Goal: Book appointment/travel/reservation

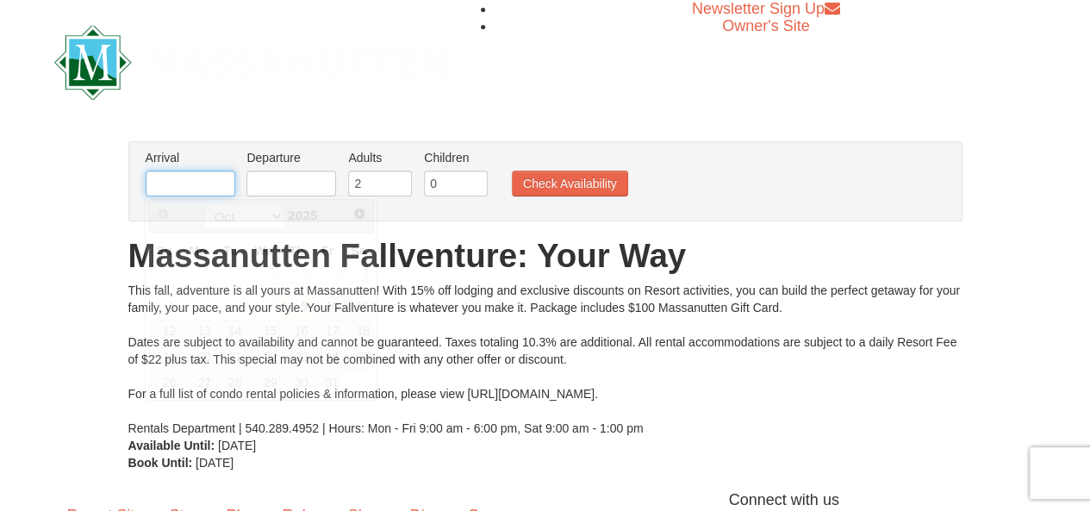
click at [196, 190] on input "text" at bounding box center [191, 184] width 90 height 26
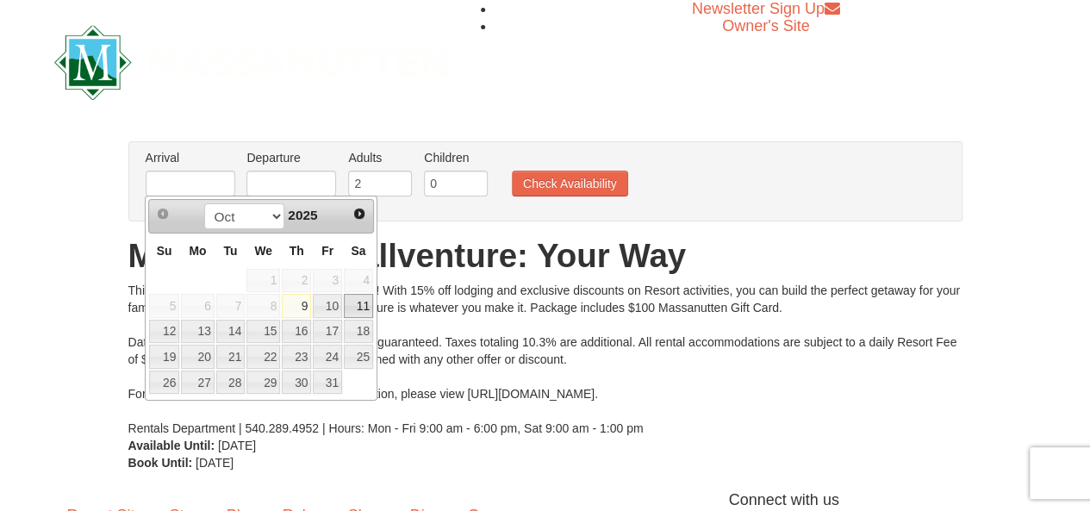
click at [360, 302] on link "11" at bounding box center [358, 306] width 29 height 24
type input "[DATE]"
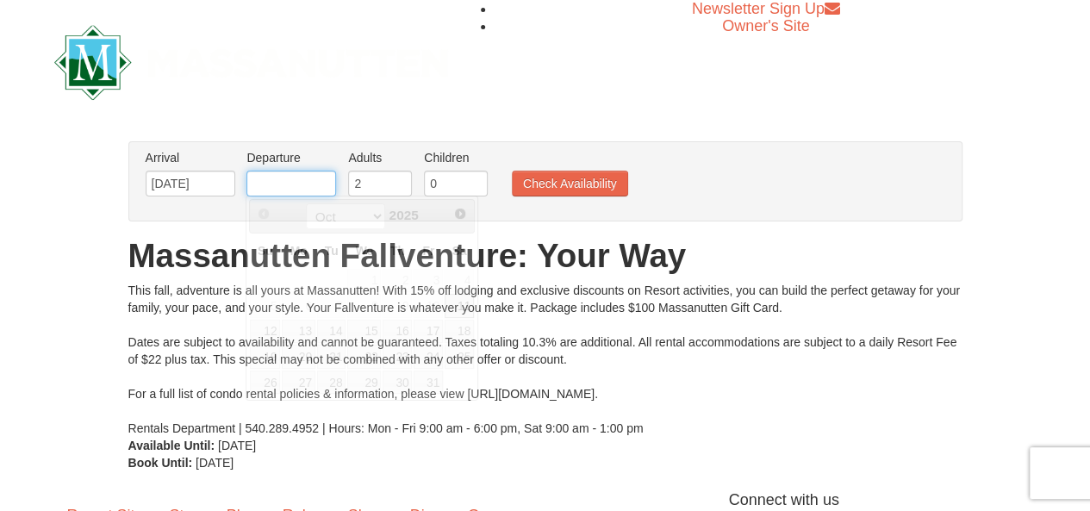
click at [309, 182] on input "text" at bounding box center [291, 184] width 90 height 26
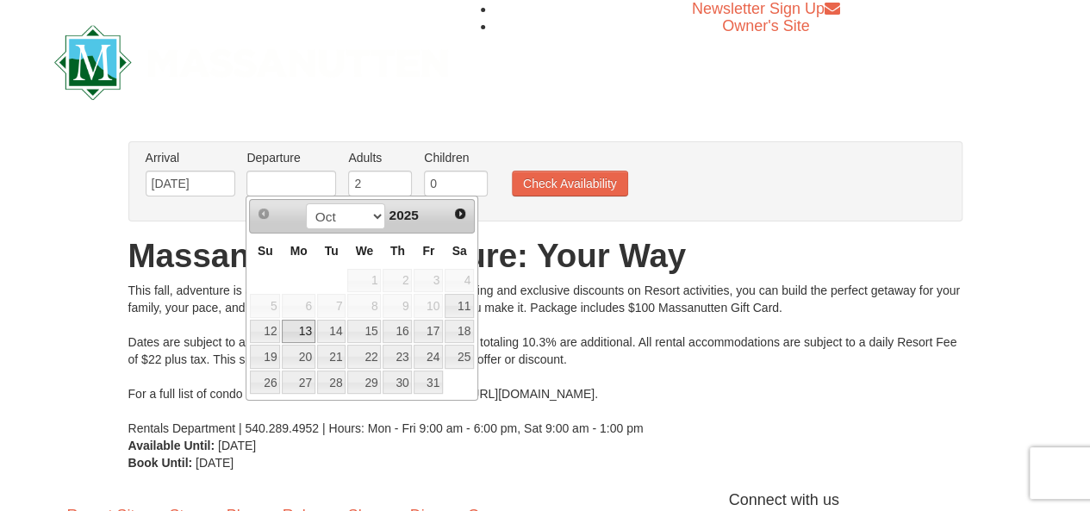
click at [303, 333] on link "13" at bounding box center [298, 332] width 33 height 24
type input "[DATE]"
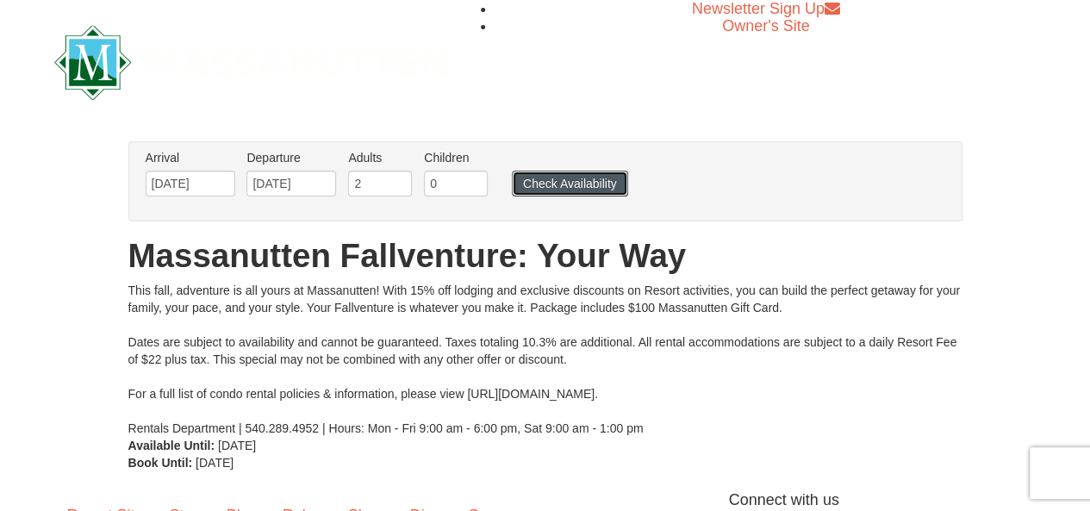
click at [581, 181] on button "Check Availability" at bounding box center [570, 184] width 116 height 26
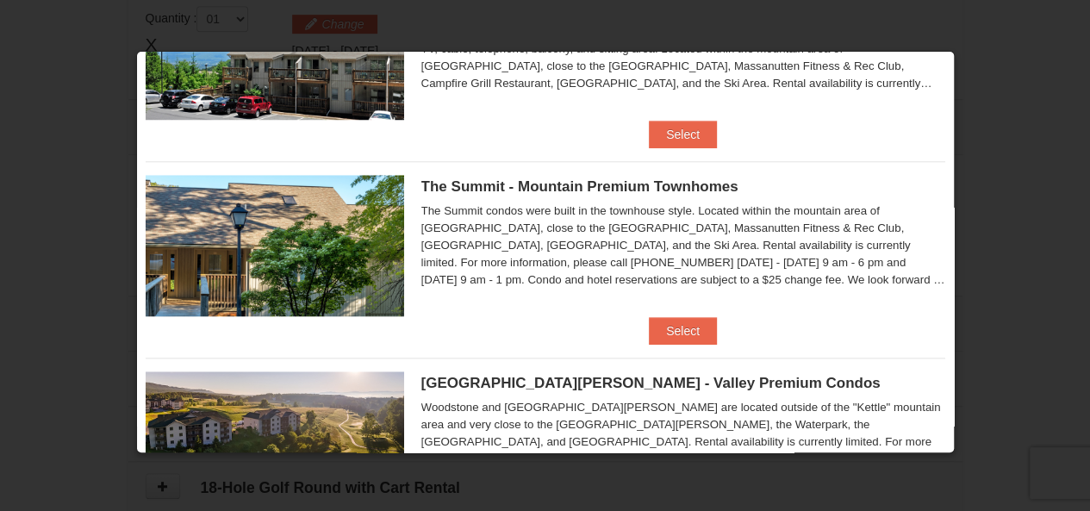
scroll to position [745, 0]
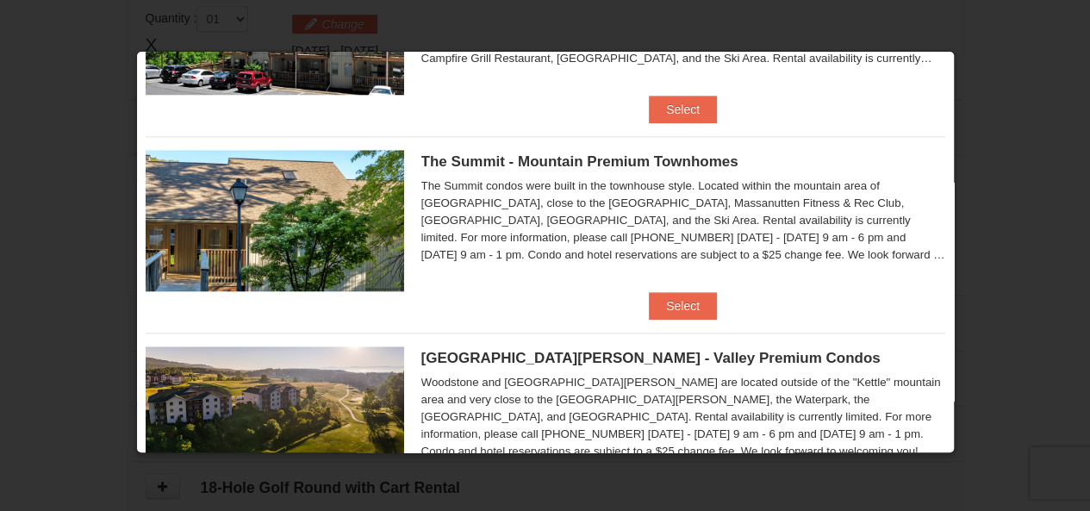
click at [632, 220] on div "The Summit condos were built in the townhouse style. Located within the mountai…" at bounding box center [683, 221] width 524 height 86
click at [684, 297] on button "Select" at bounding box center [683, 306] width 68 height 28
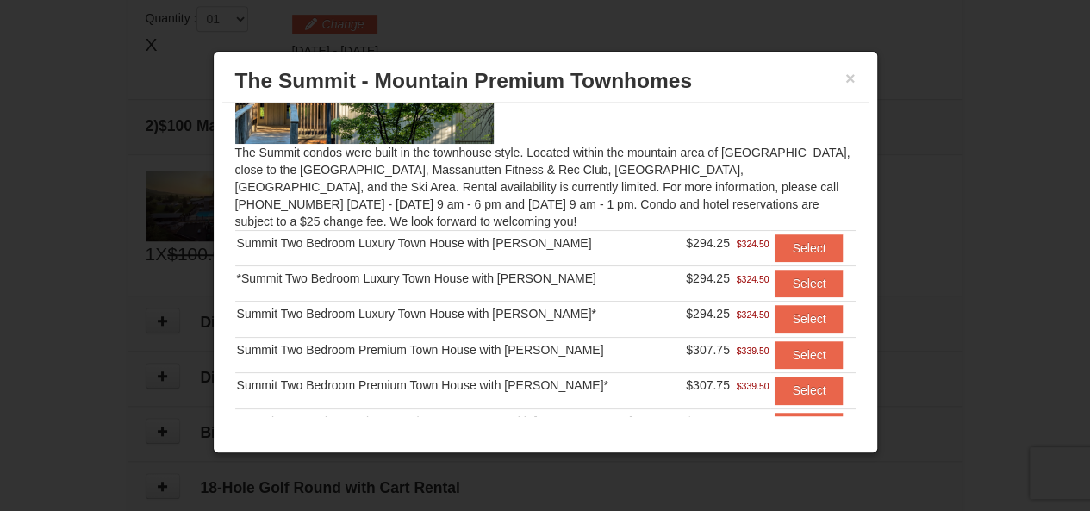
scroll to position [115, 0]
click at [850, 79] on button "×" at bounding box center [850, 78] width 10 height 17
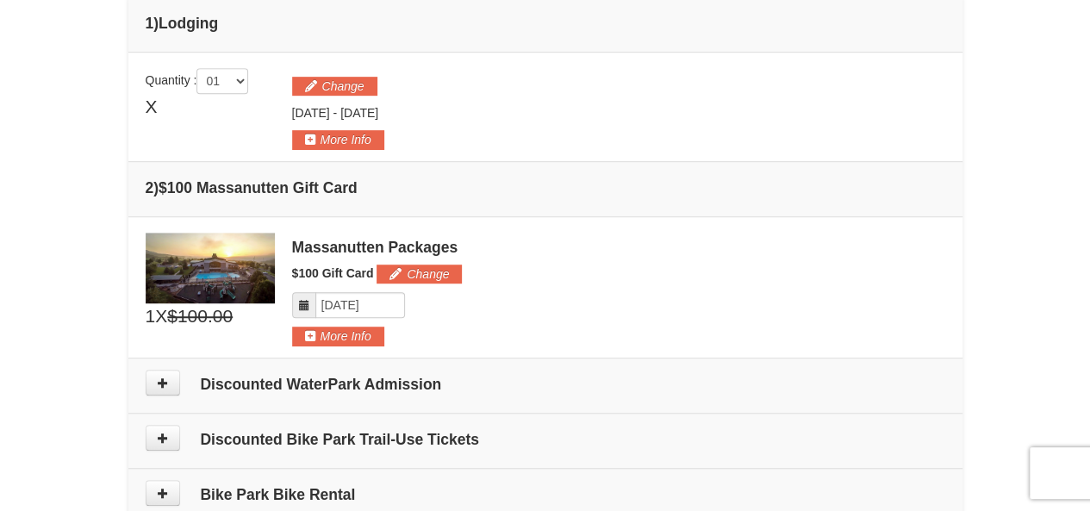
scroll to position [525, 0]
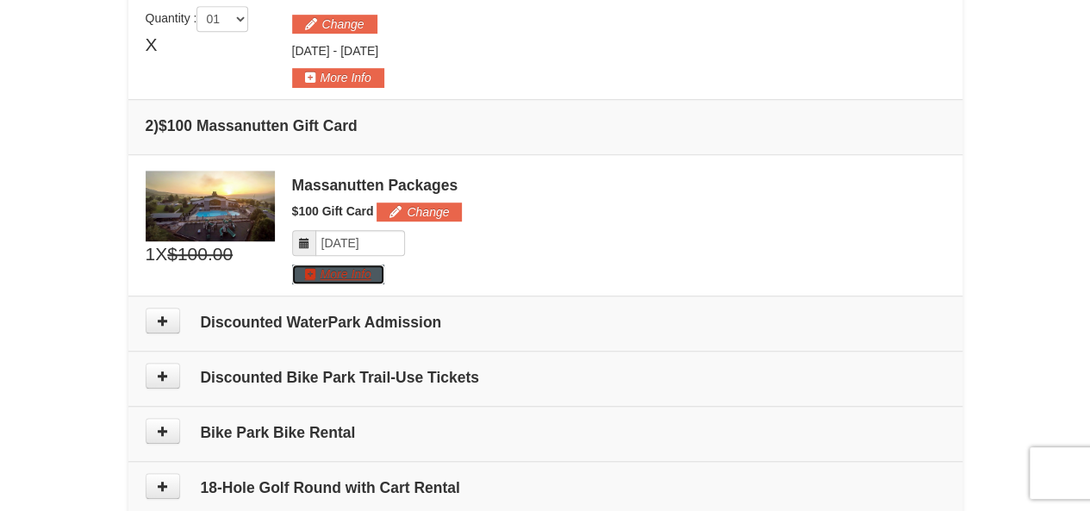
click at [353, 275] on button "More Info" at bounding box center [338, 274] width 92 height 19
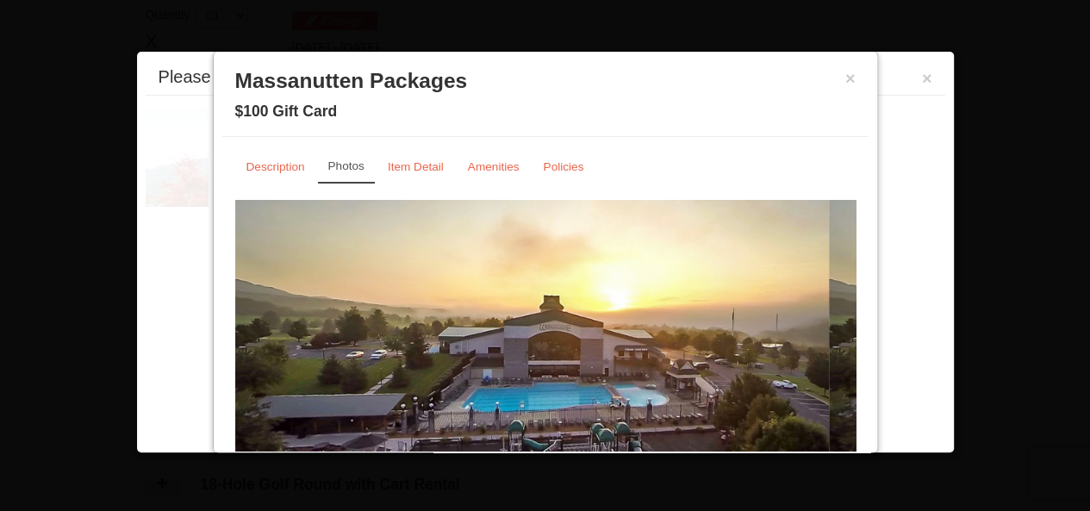
scroll to position [529, 0]
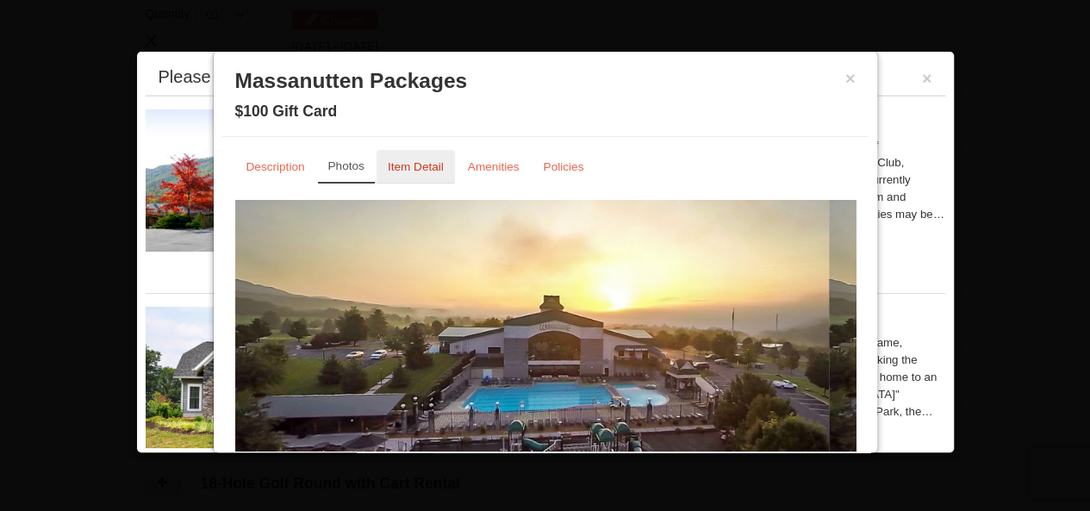
click at [415, 166] on small "Item Detail" at bounding box center [416, 166] width 56 height 13
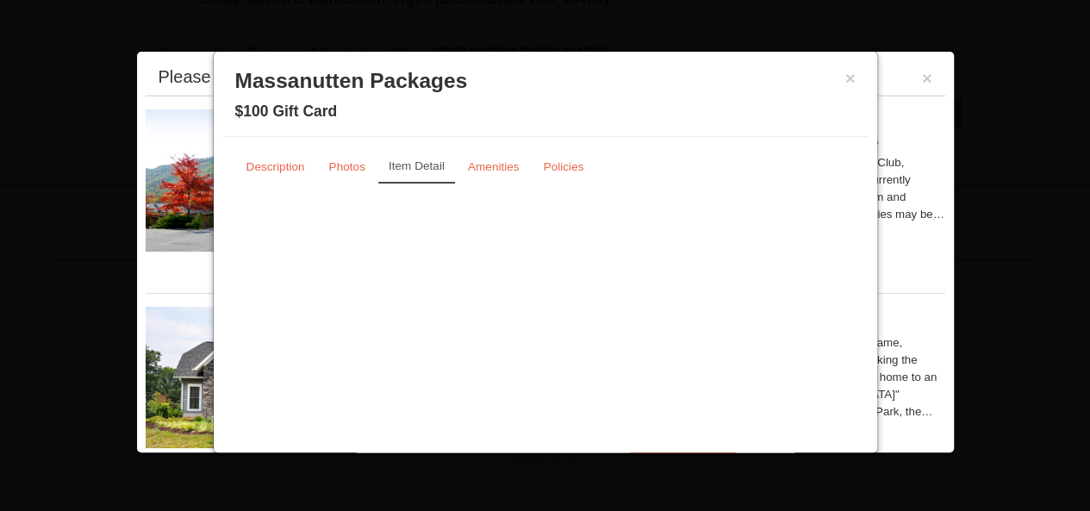
scroll to position [1030, 0]
click at [283, 166] on small "Description" at bounding box center [275, 166] width 59 height 13
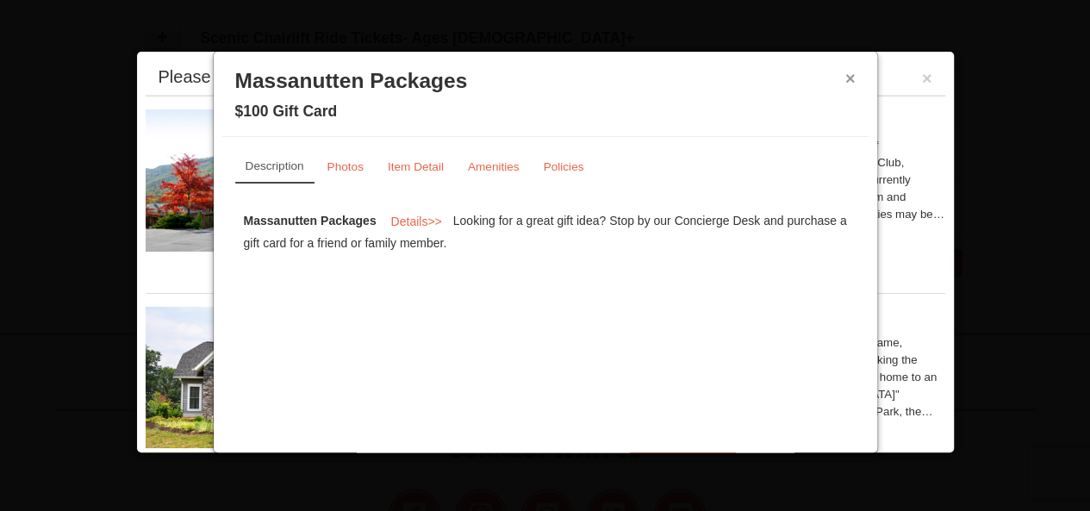
click at [850, 78] on button "×" at bounding box center [850, 78] width 10 height 17
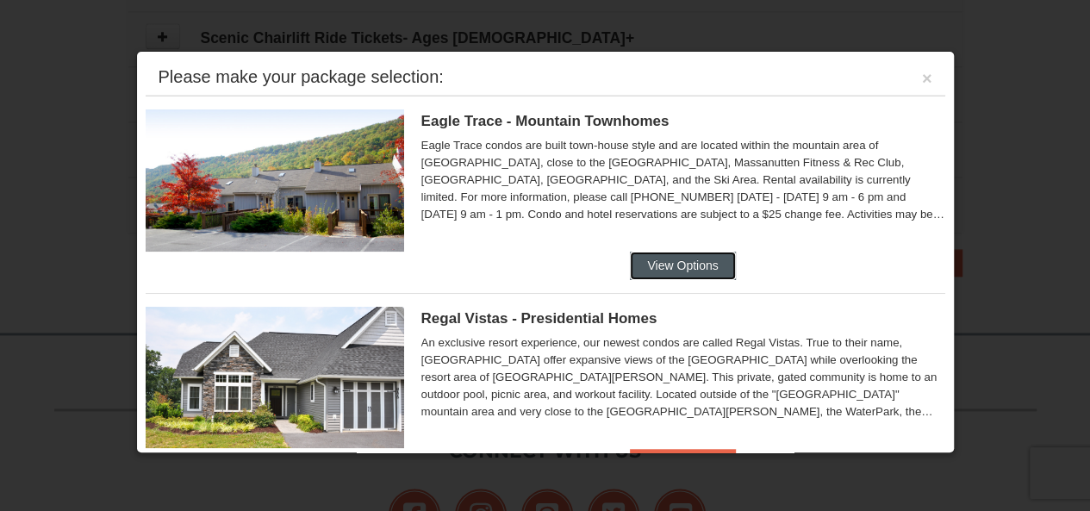
click at [681, 261] on button "View Options" at bounding box center [682, 266] width 105 height 28
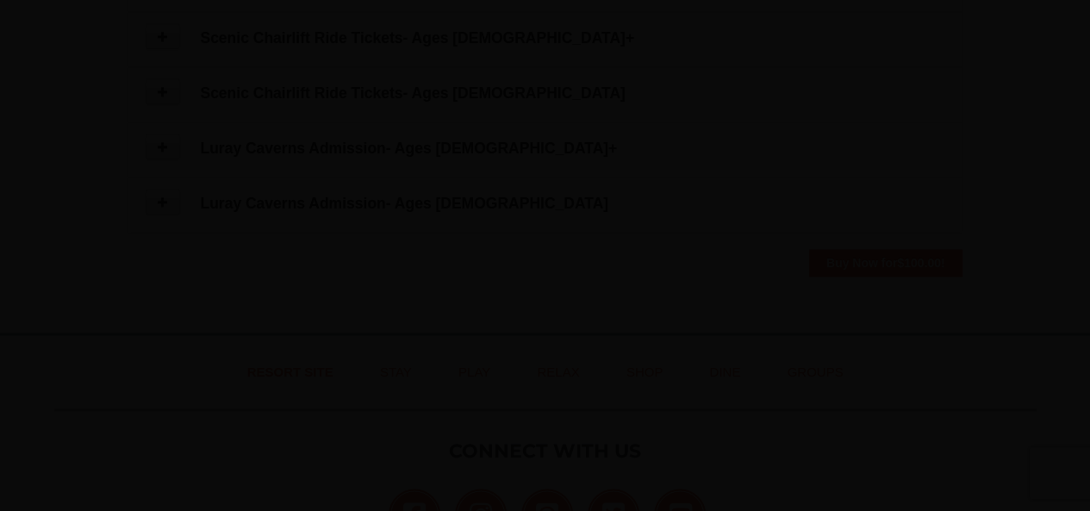
scroll to position [45, 0]
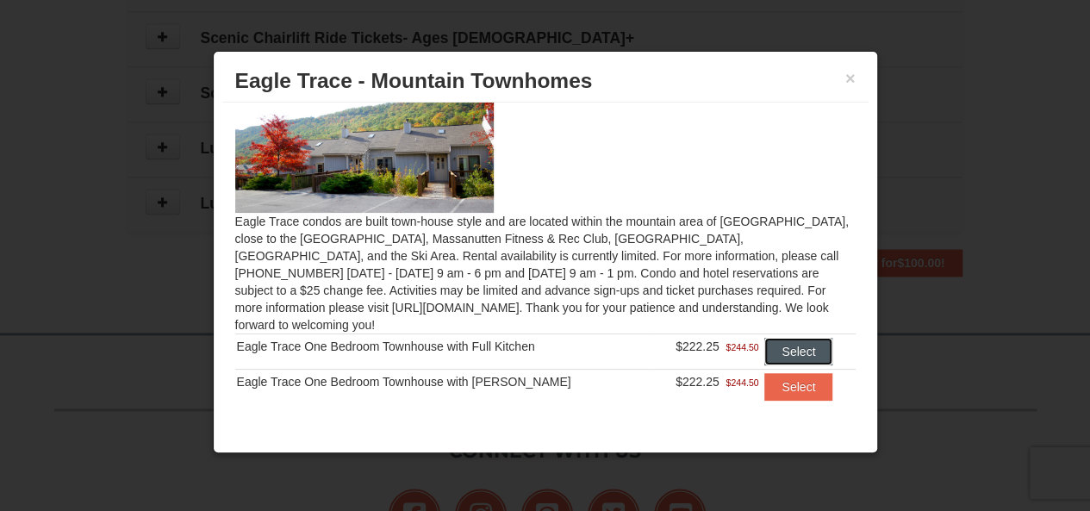
click at [789, 338] on button "Select" at bounding box center [798, 352] width 68 height 28
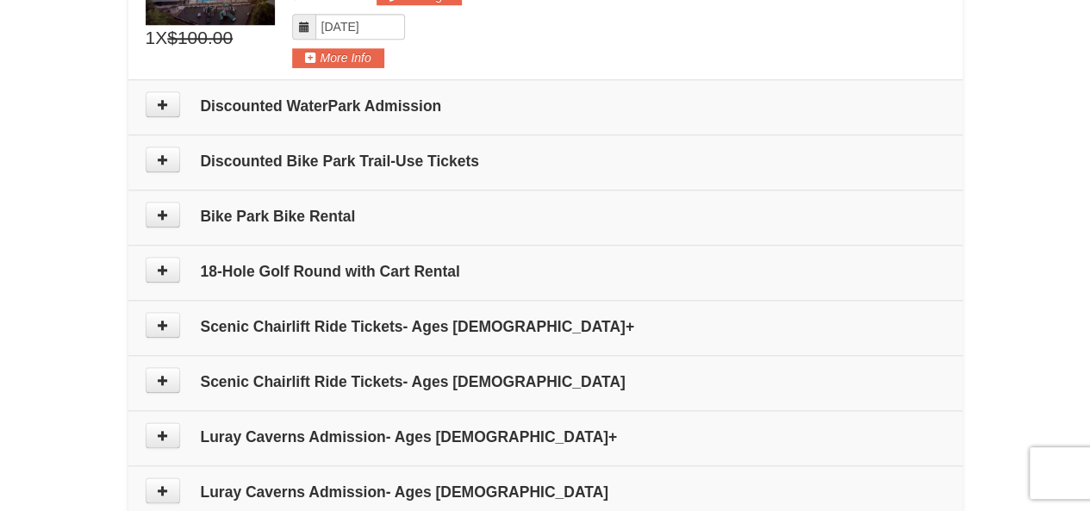
scroll to position [875, 0]
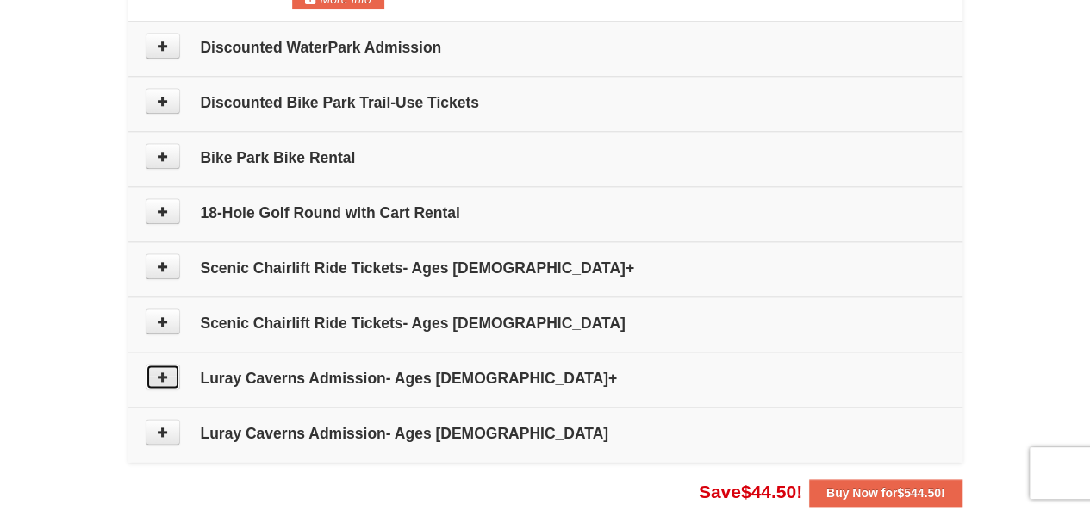
click at [156, 380] on button at bounding box center [163, 377] width 34 height 26
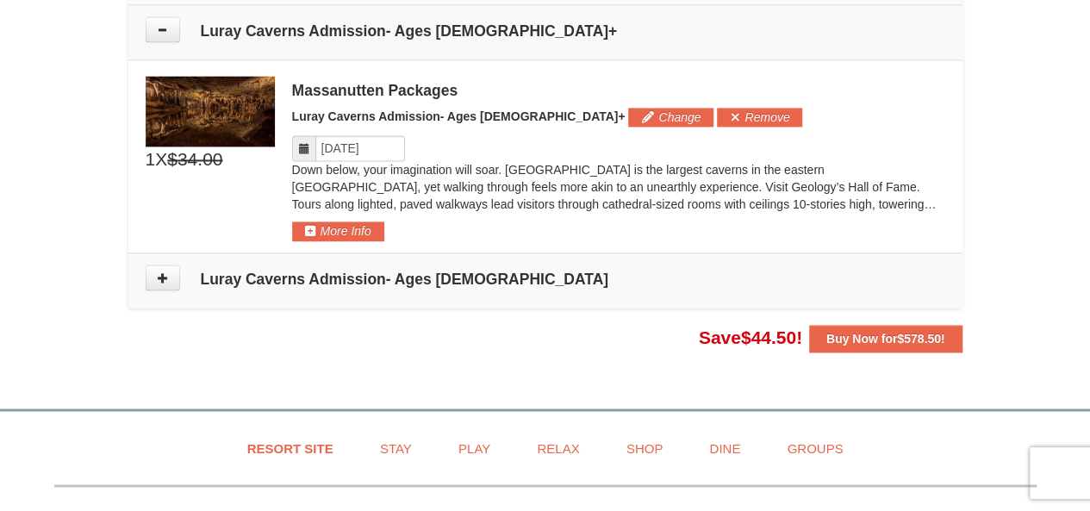
scroll to position [1222, 0]
click at [321, 140] on input "Please format dates MM/DD/YYYY" at bounding box center [360, 148] width 90 height 26
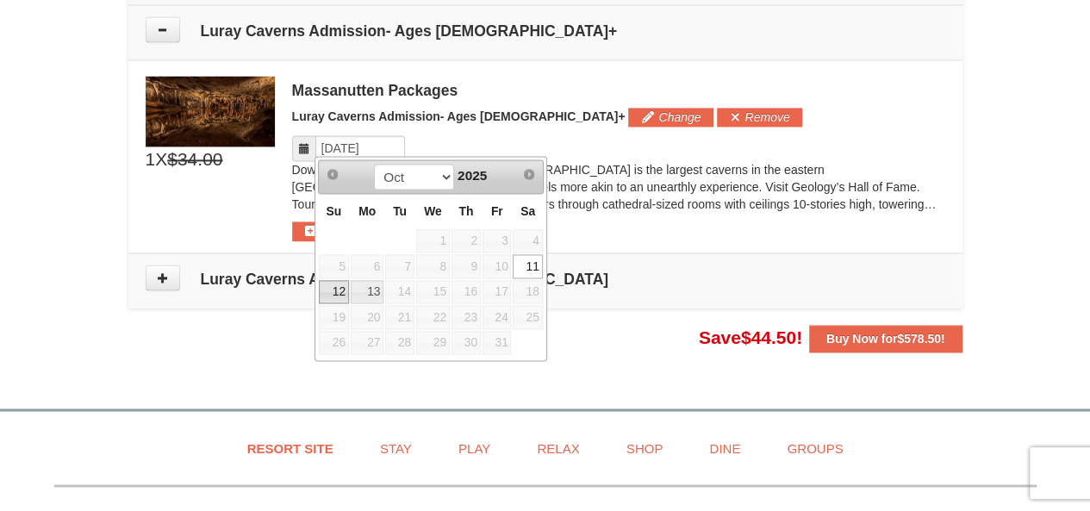
click at [334, 289] on link "12" at bounding box center [334, 292] width 30 height 24
type input "[DATE]"
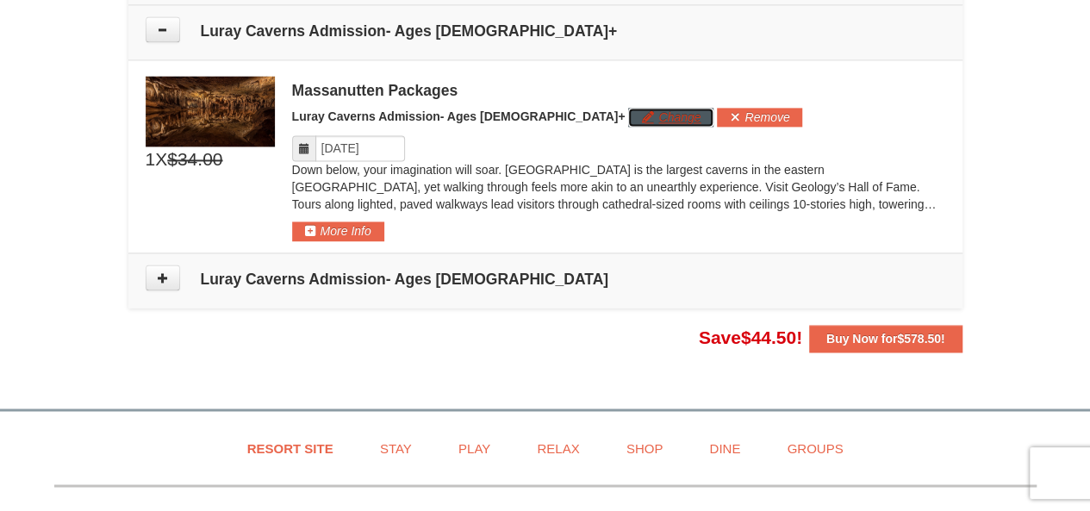
click at [628, 113] on button "Change" at bounding box center [670, 117] width 85 height 19
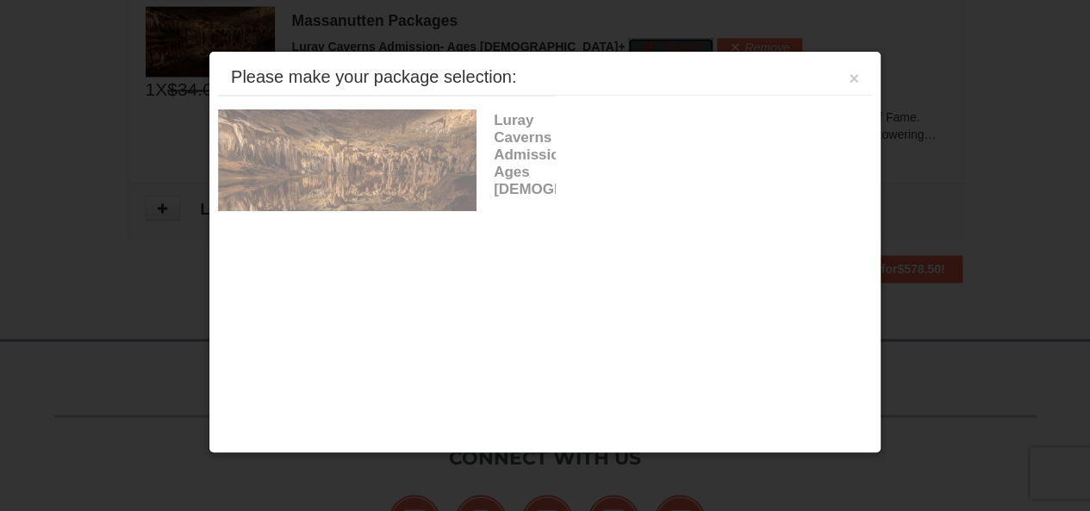
scroll to position [1293, 0]
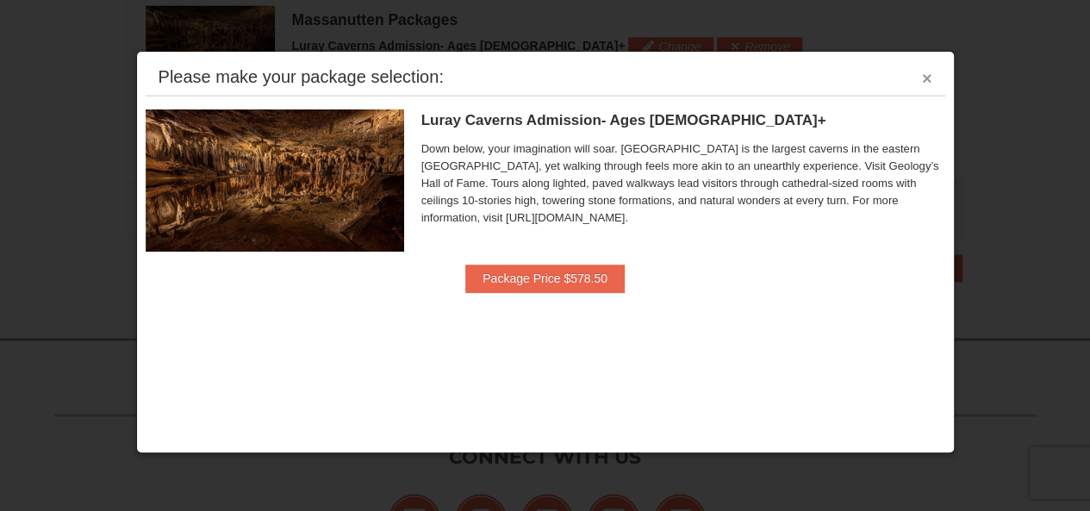
click at [924, 78] on button "×" at bounding box center [927, 78] width 10 height 17
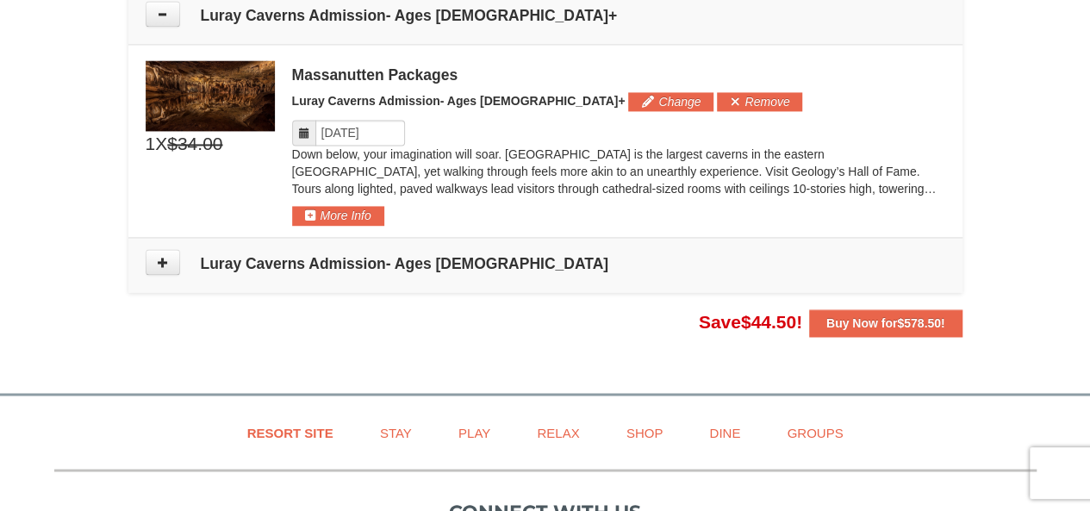
scroll to position [1178, 0]
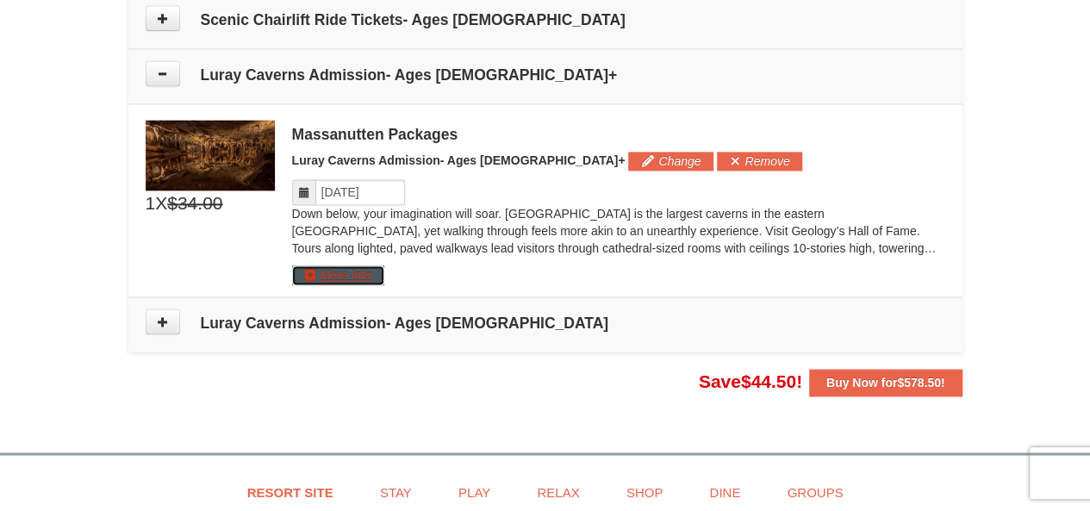
click at [352, 271] on button "More Info" at bounding box center [338, 274] width 92 height 19
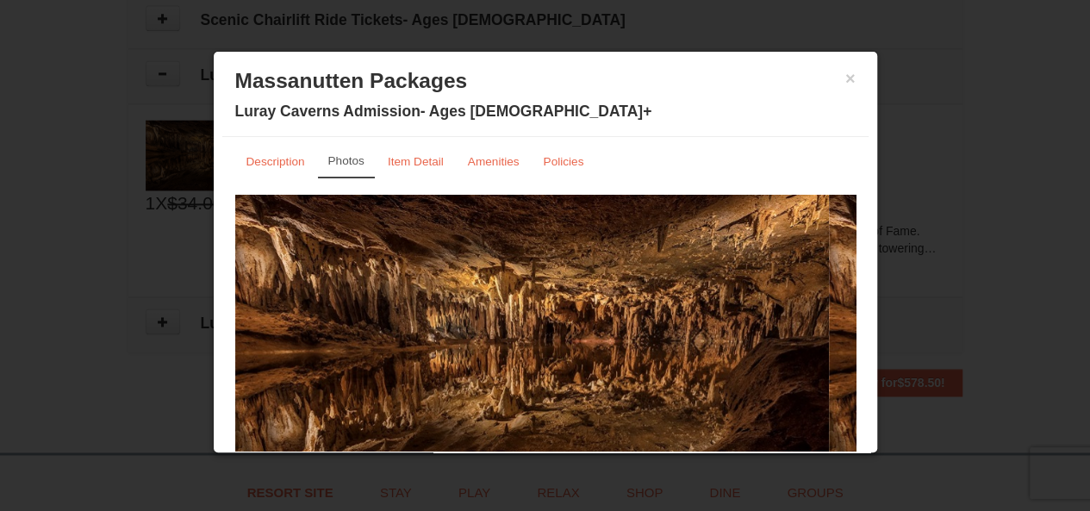
scroll to position [0, 0]
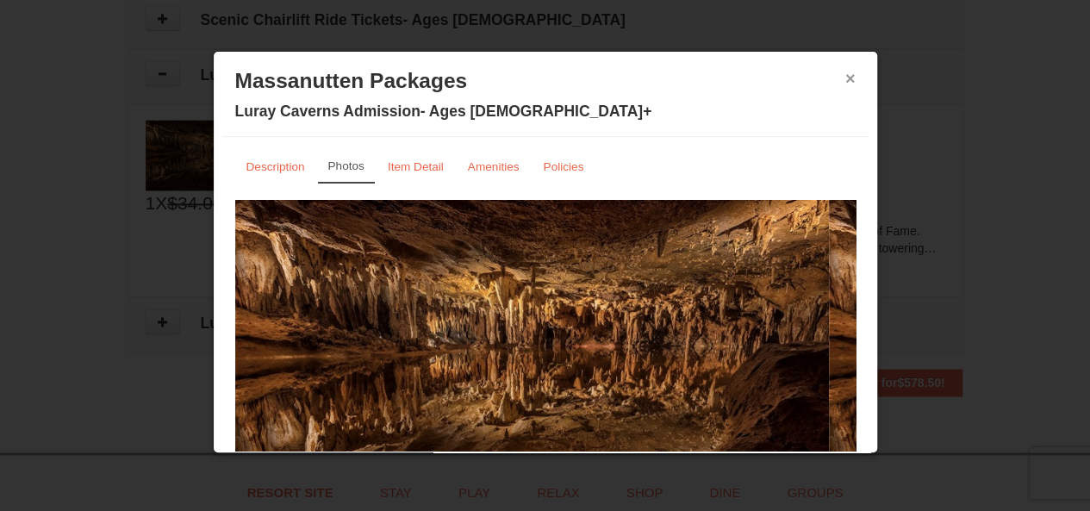
click at [845, 79] on button "×" at bounding box center [850, 78] width 10 height 17
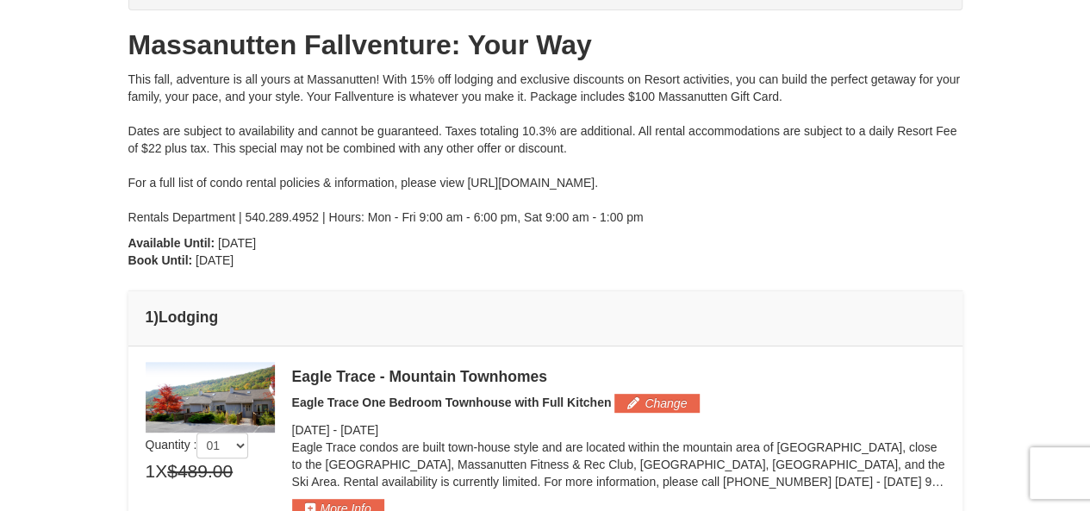
scroll to position [144, 0]
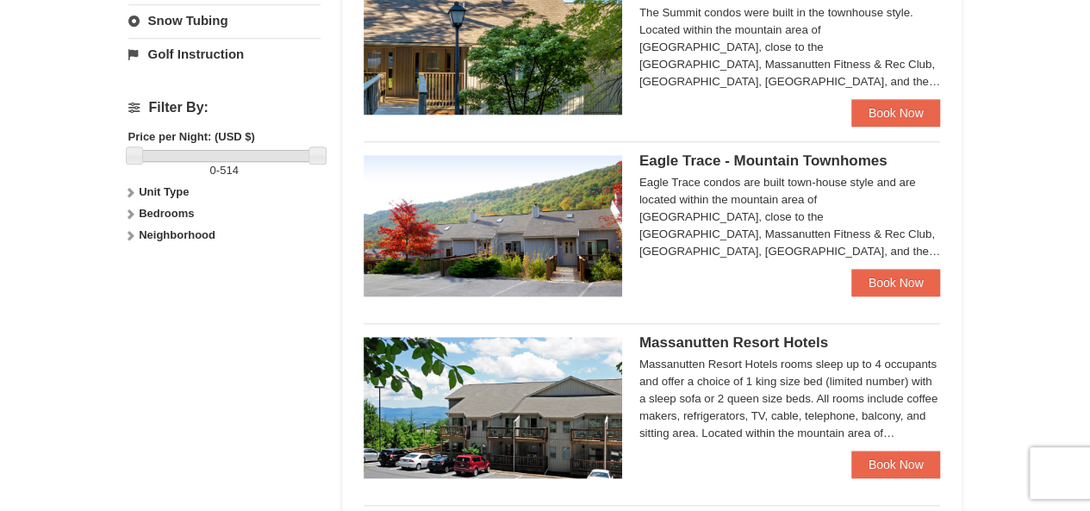
scroll to position [804, 0]
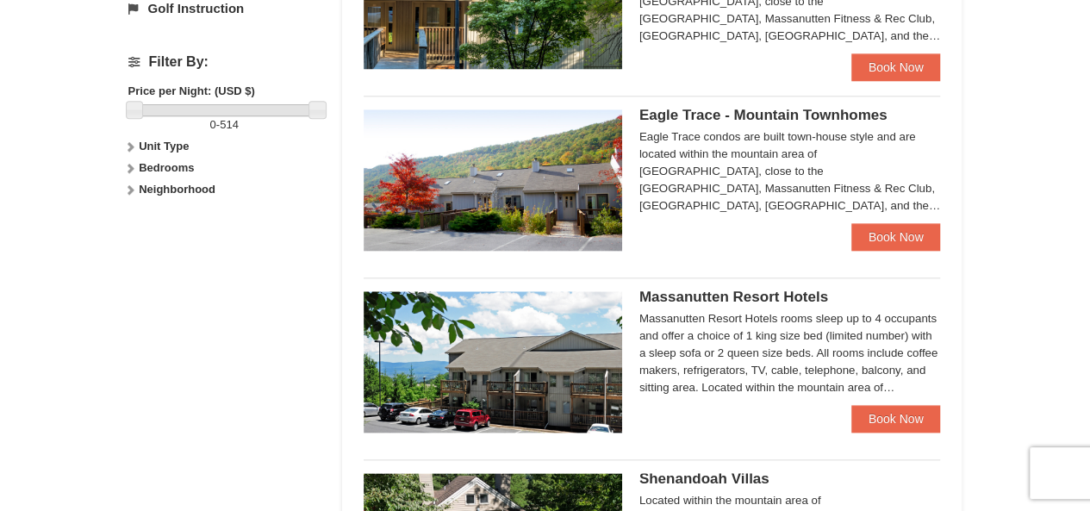
click at [843, 174] on div "Eagle Trace condos are built town-house style and are located within the mounta…" at bounding box center [790, 171] width 302 height 86
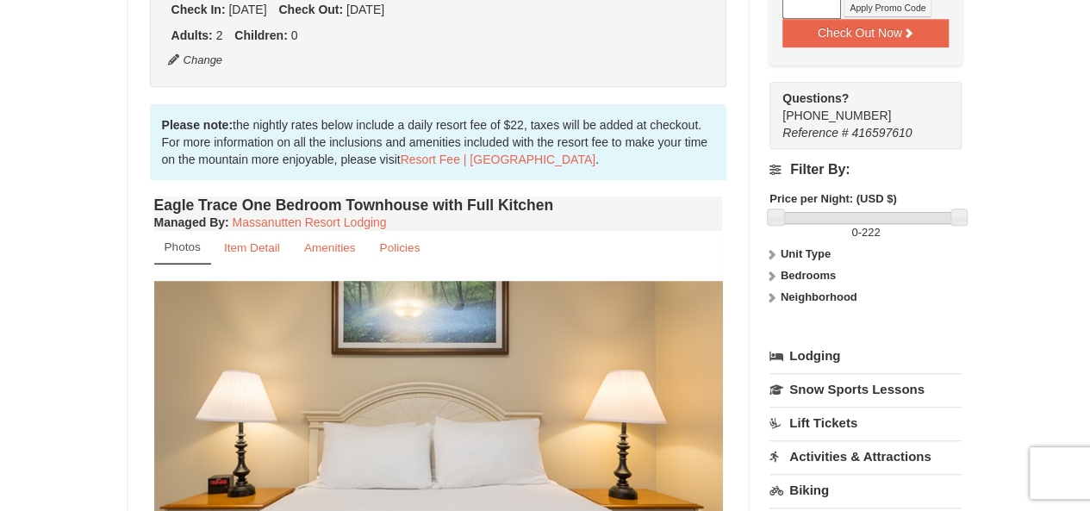
scroll to position [689, 0]
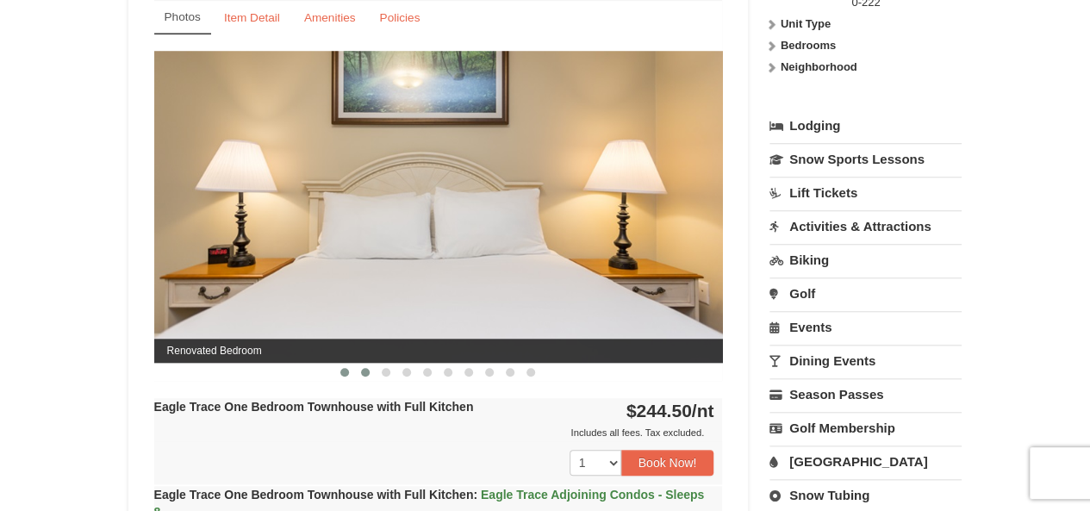
click at [367, 371] on span at bounding box center [365, 372] width 9 height 9
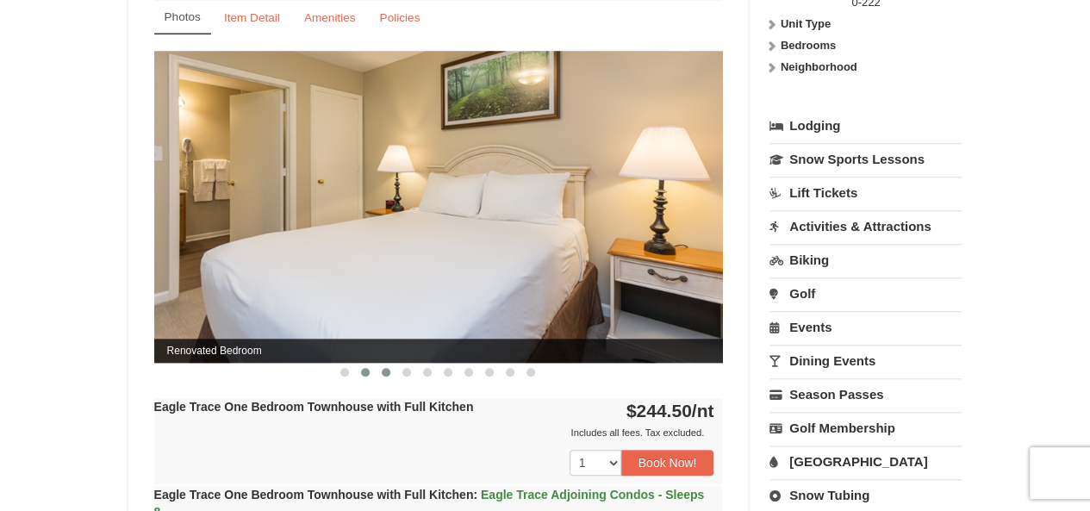
click at [383, 371] on span at bounding box center [386, 372] width 9 height 9
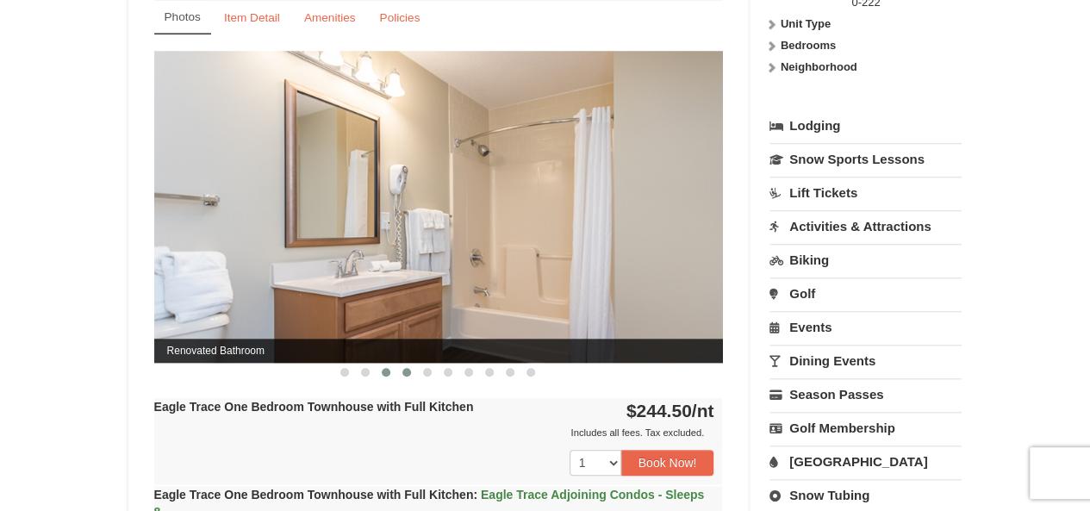
click at [408, 375] on span at bounding box center [406, 372] width 9 height 9
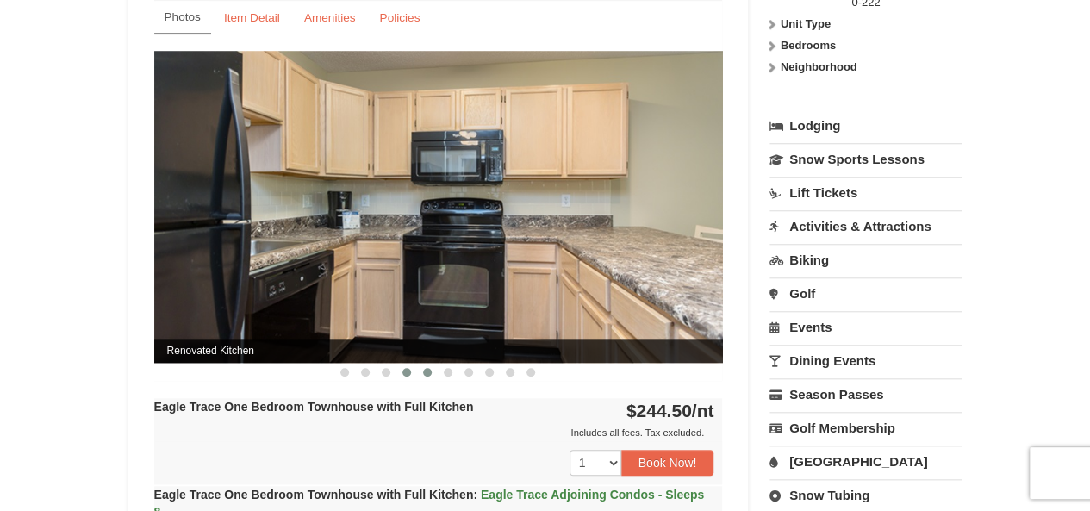
click at [431, 371] on span at bounding box center [427, 372] width 9 height 9
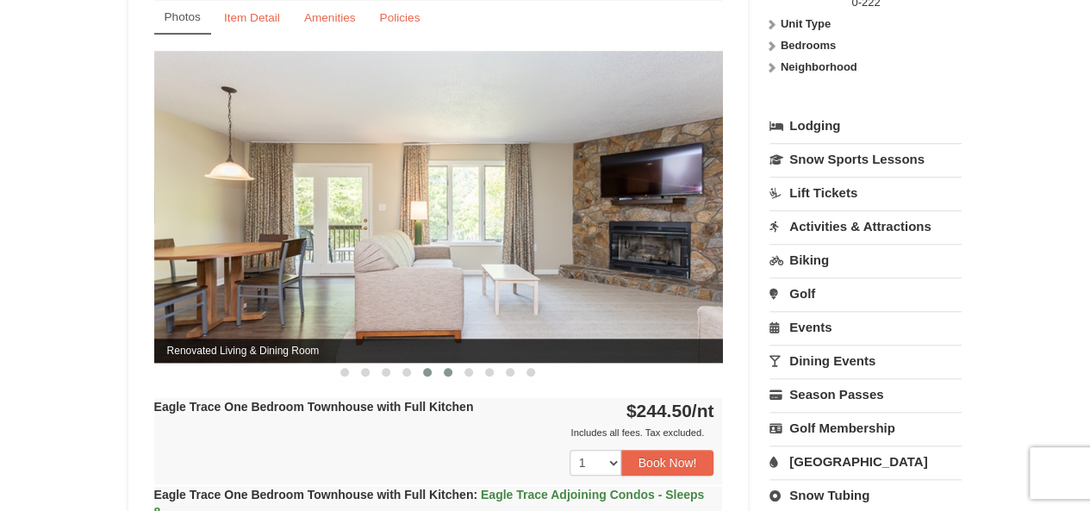
click at [448, 371] on span at bounding box center [448, 372] width 9 height 9
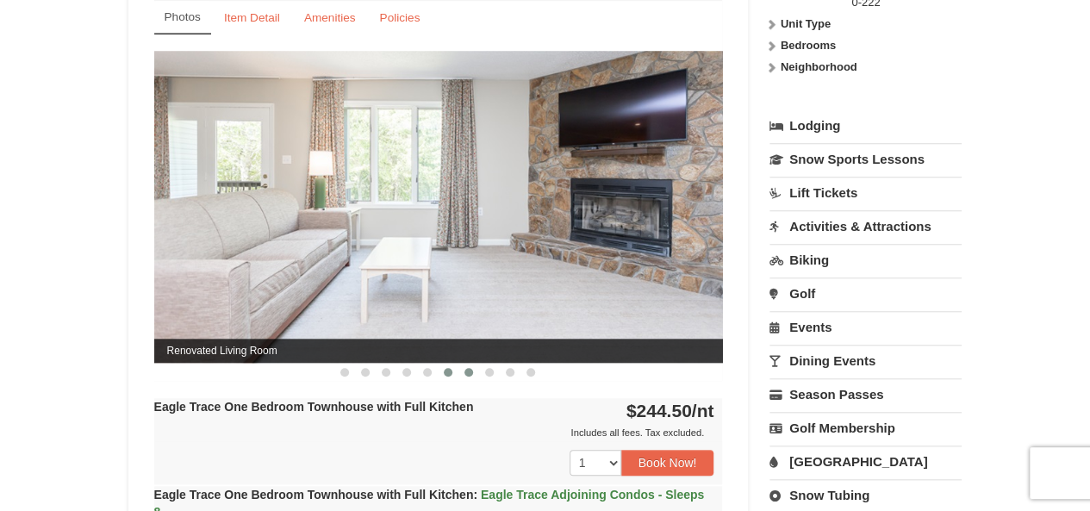
click at [467, 373] on span at bounding box center [469, 372] width 9 height 9
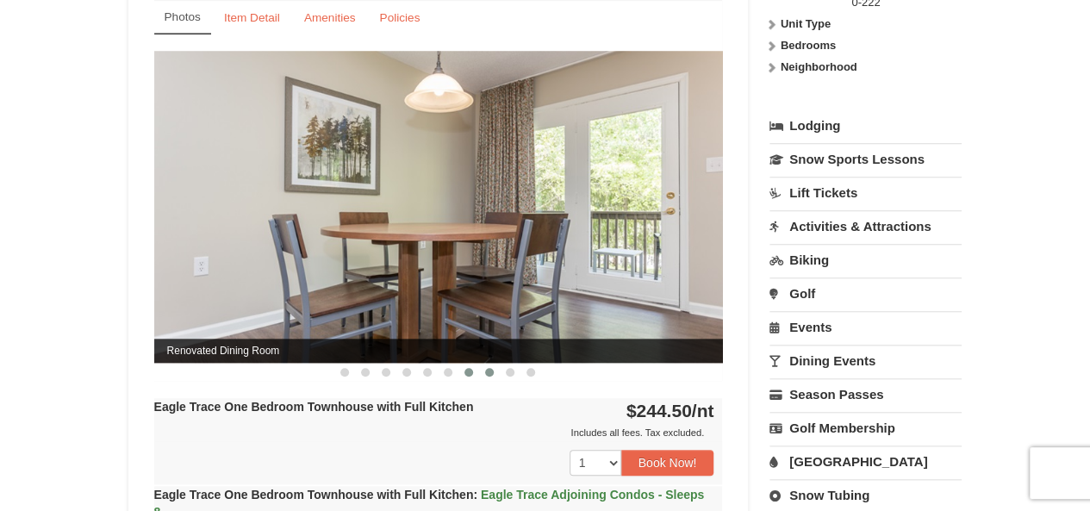
click at [486, 371] on span at bounding box center [489, 372] width 9 height 9
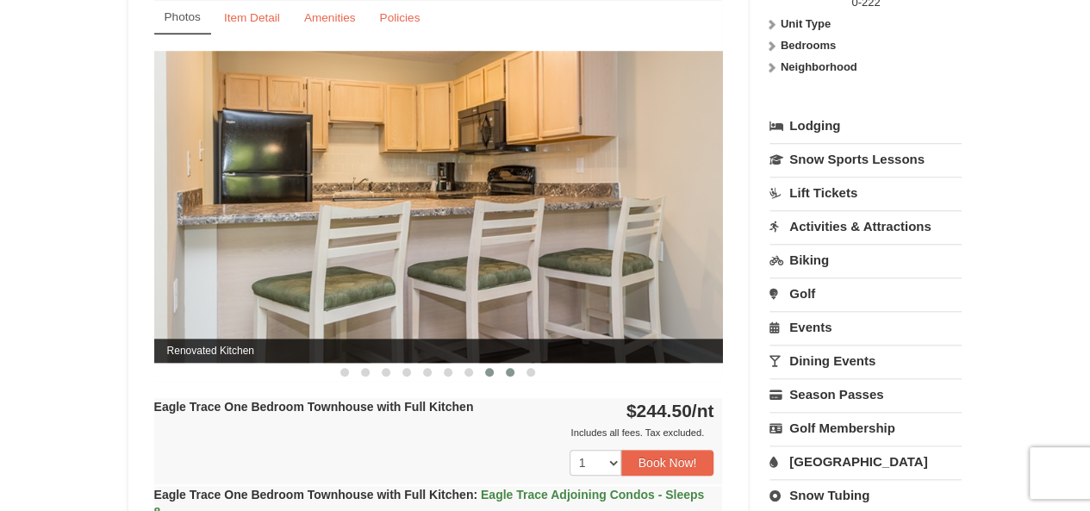
click at [510, 370] on span at bounding box center [510, 372] width 9 height 9
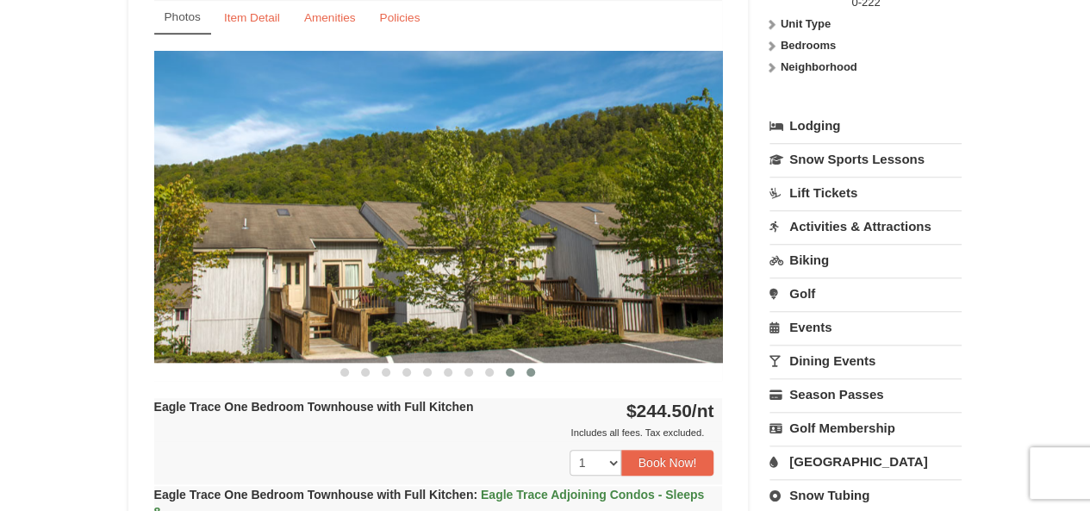
click at [531, 370] on span at bounding box center [531, 372] width 9 height 9
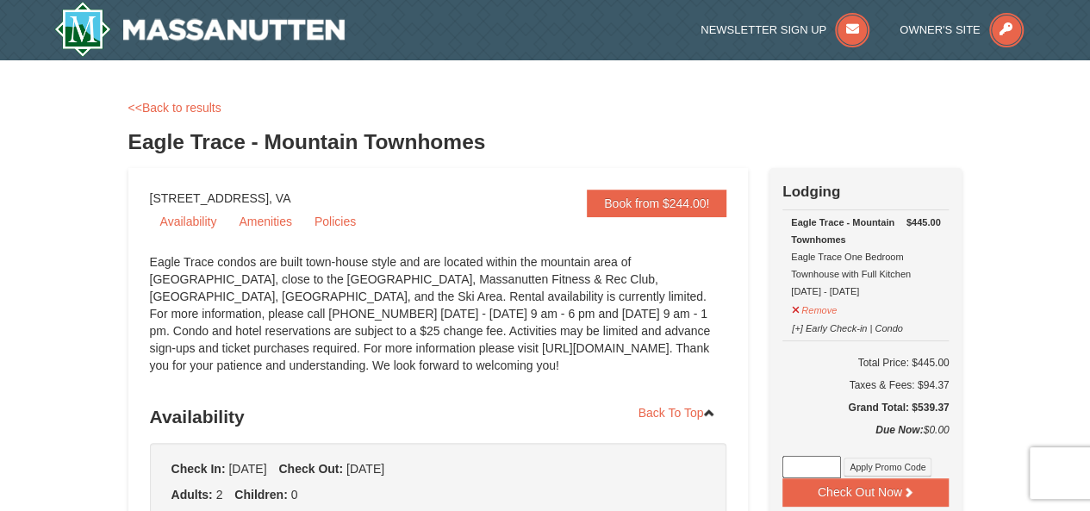
scroll to position [0, 0]
